Goal: Find specific page/section: Find specific page/section

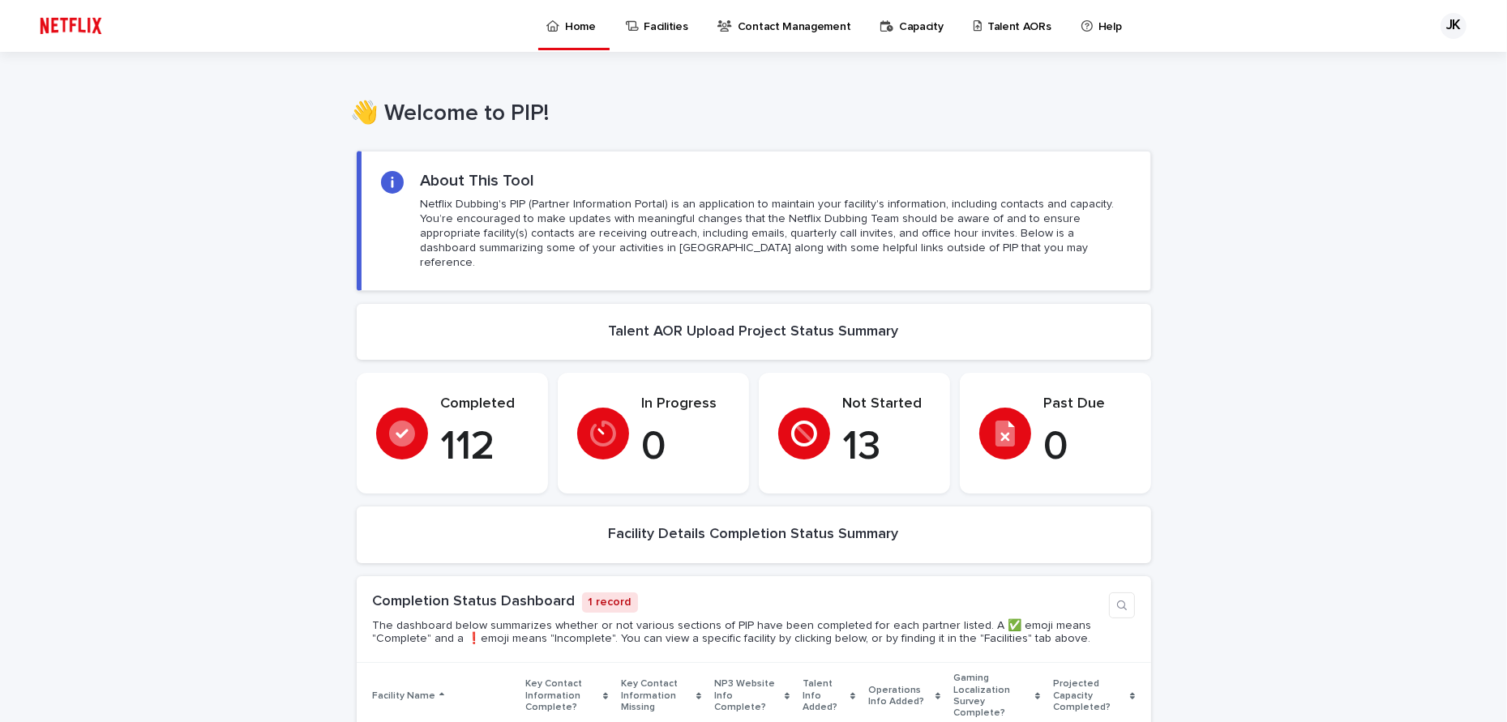
click at [987, 28] on p "Talent AORs" at bounding box center [1019, 17] width 64 height 34
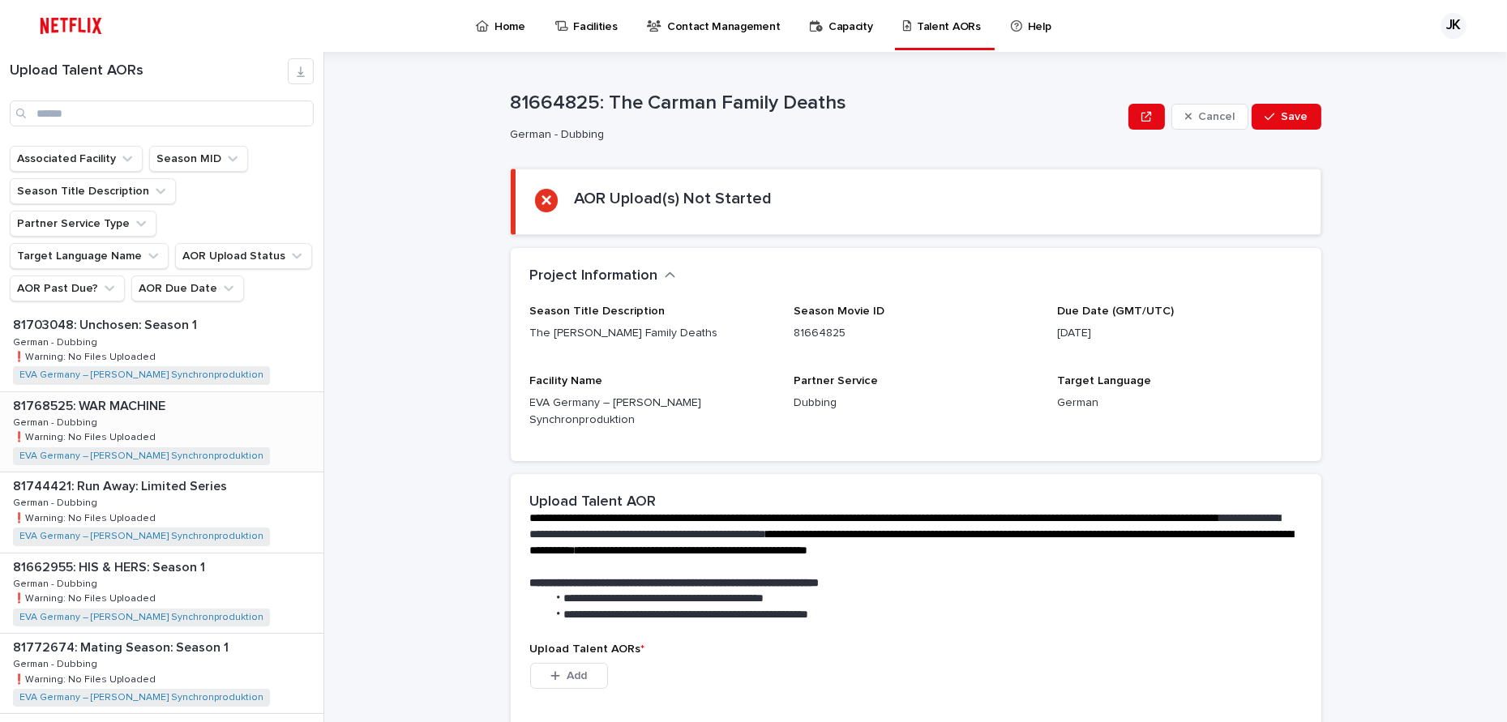
scroll to position [567, 0]
click at [211, 475] on div "81662955: HIS & HERS: Season 1 81662955: HIS & HERS: Season 1 German - Dubbing …" at bounding box center [161, 512] width 323 height 79
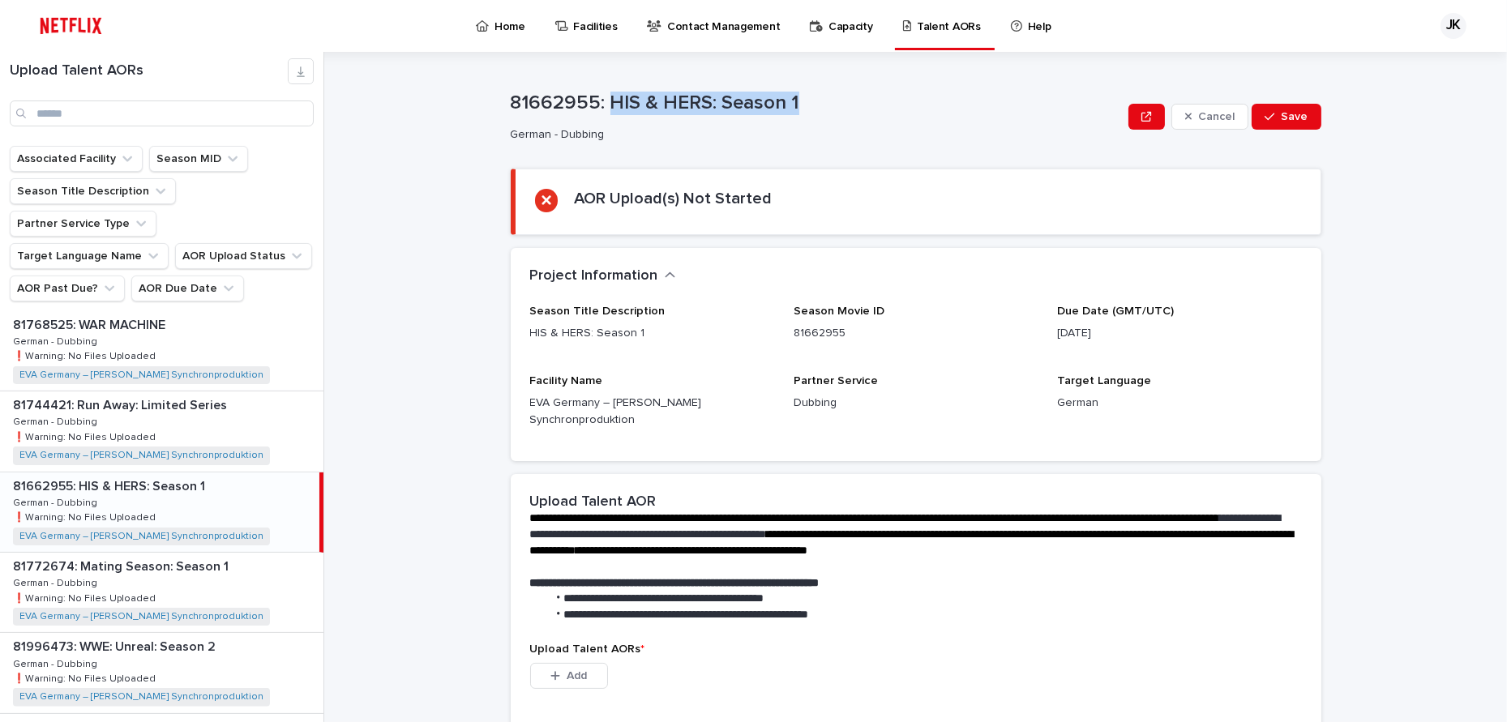
drag, startPoint x: 602, startPoint y: 102, endPoint x: 798, endPoint y: 106, distance: 195.4
click at [798, 106] on p "81662955: HIS & HERS: Season 1" at bounding box center [817, 104] width 612 height 24
copy p "HIS & HERS: Season 1"
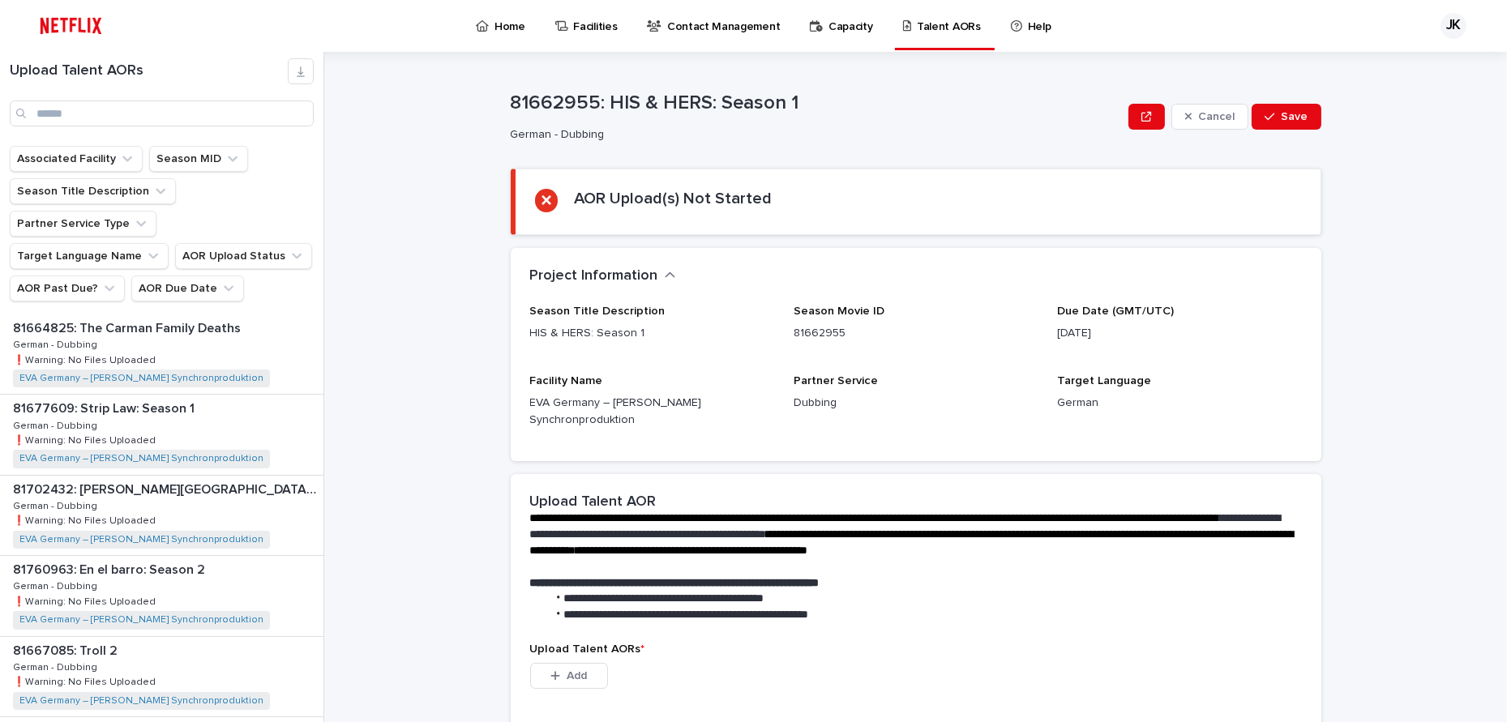
click at [833, 129] on p "German - Dubbing" at bounding box center [814, 135] width 606 height 14
